Goal: Transaction & Acquisition: Purchase product/service

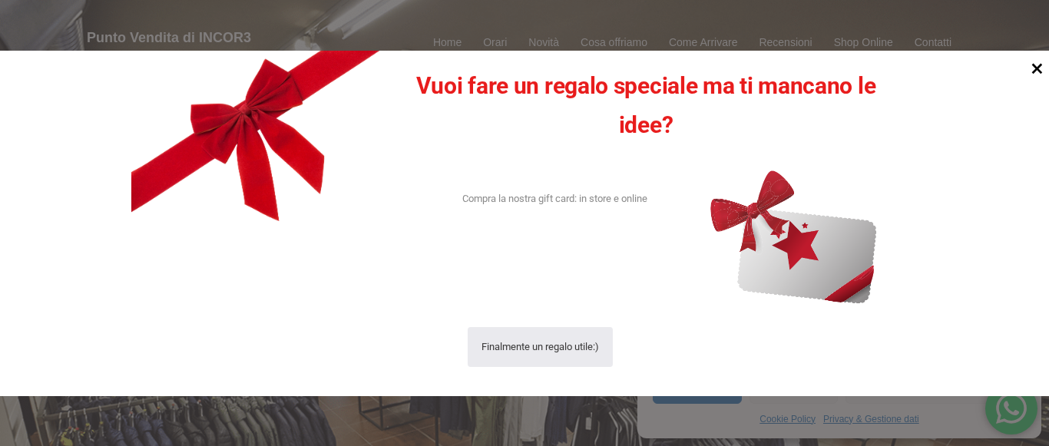
click at [1032, 66] on icon at bounding box center [1037, 68] width 11 height 11
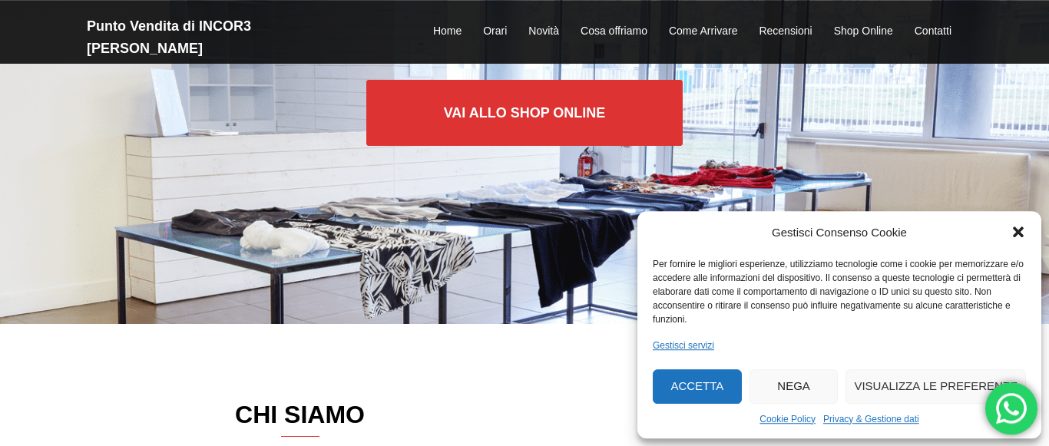
scroll to position [157, 0]
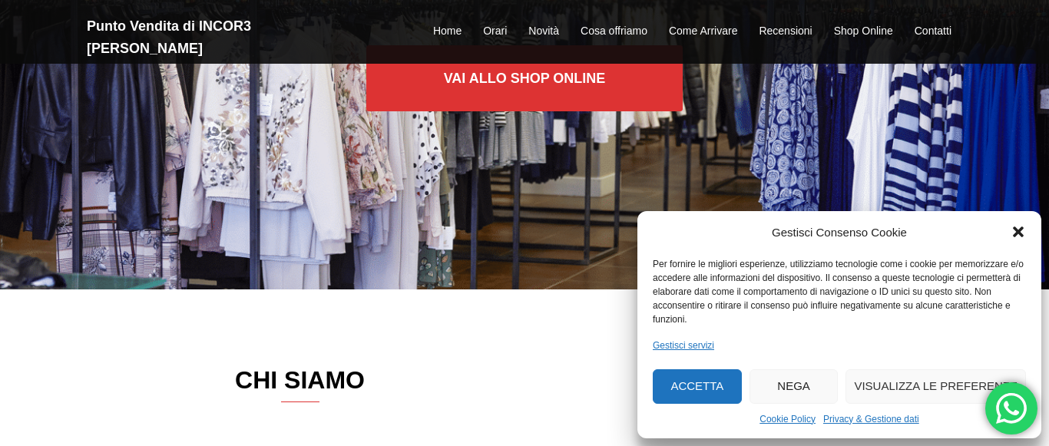
click at [805, 382] on button "Nega" at bounding box center [793, 386] width 89 height 35
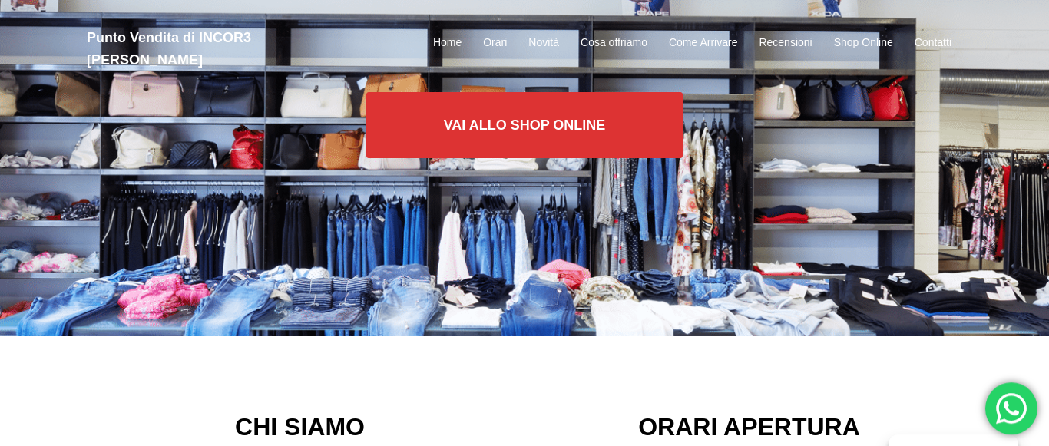
scroll to position [0, 0]
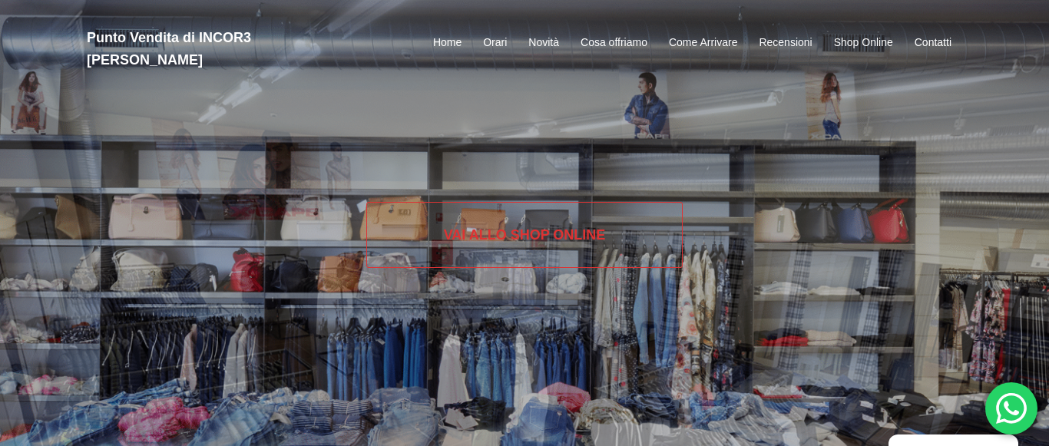
click at [554, 236] on link "Vai allo SHOP ONLINE" at bounding box center [524, 235] width 317 height 66
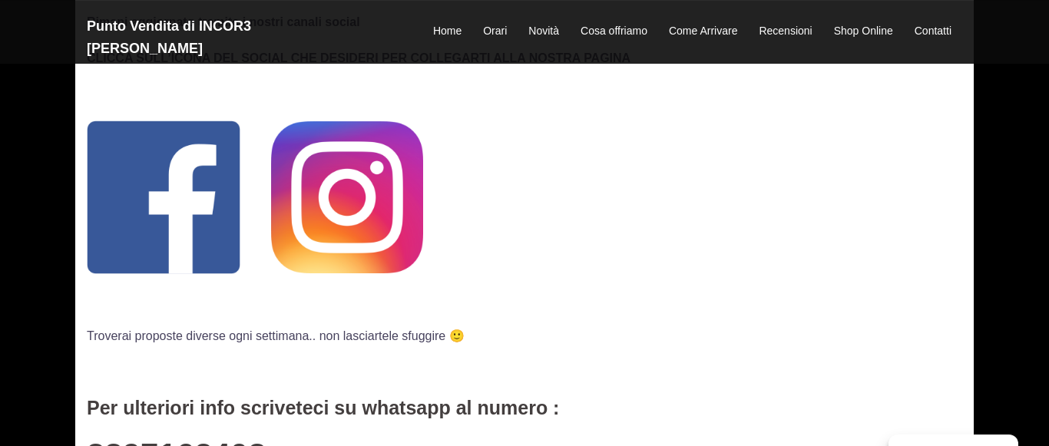
scroll to position [216, 0]
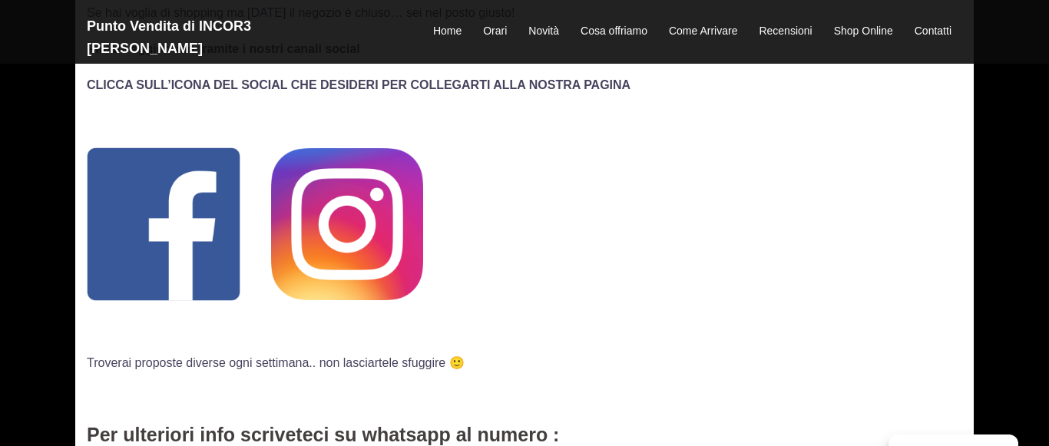
click at [150, 210] on img at bounding box center [164, 224] width 154 height 154
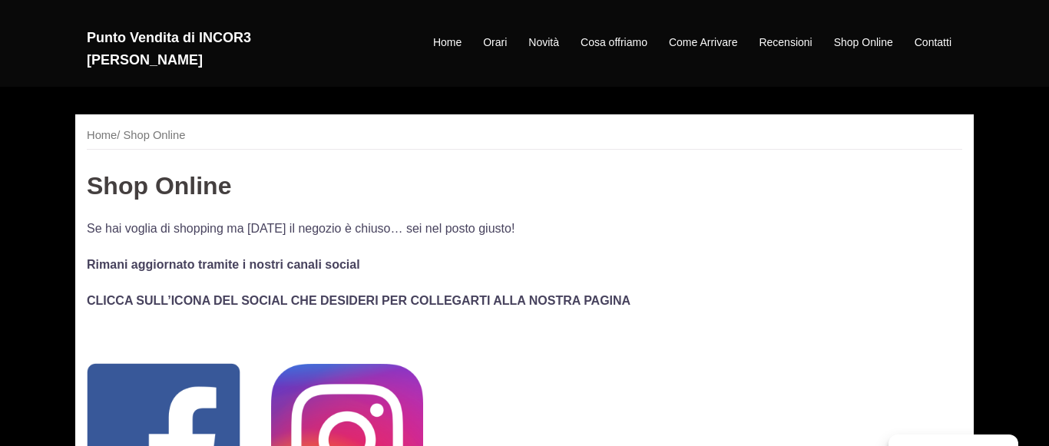
scroll to position [216, 0]
